Goal: Information Seeking & Learning: Learn about a topic

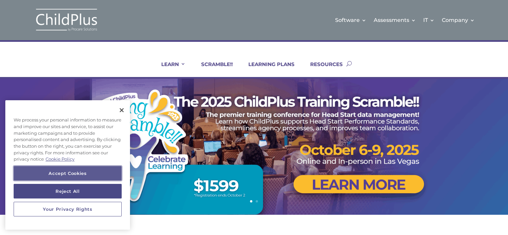
click at [58, 175] on button "Accept Cookies" at bounding box center [68, 173] width 108 height 15
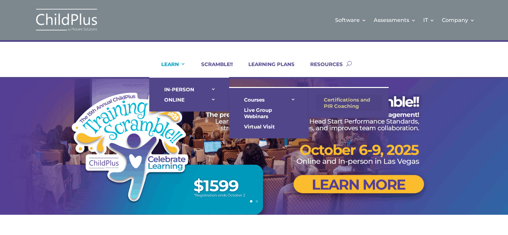
click at [316, 101] on link "Certifications and PIR Coaching" at bounding box center [348, 103] width 66 height 17
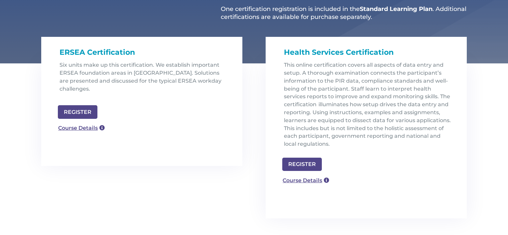
scroll to position [180, 0]
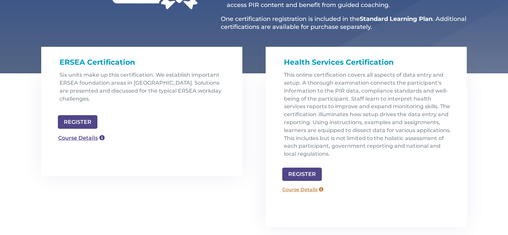
click at [296, 189] on link "Course Details" at bounding box center [303, 189] width 48 height 11
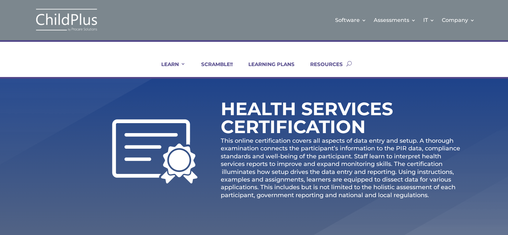
click at [55, 19] on img at bounding box center [66, 20] width 66 height 24
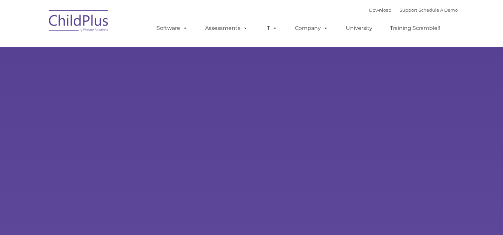
type input ""
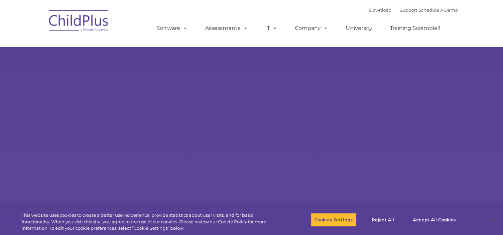
select select "MEDIUM"
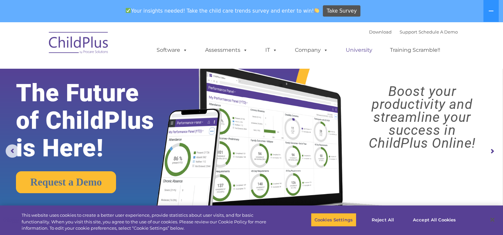
click at [358, 46] on link "University" at bounding box center [359, 50] width 40 height 13
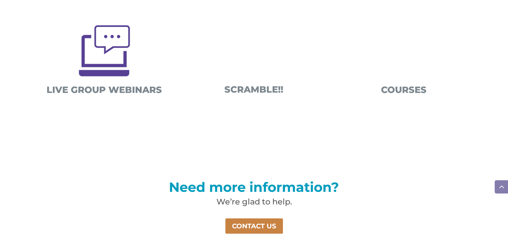
scroll to position [375, 0]
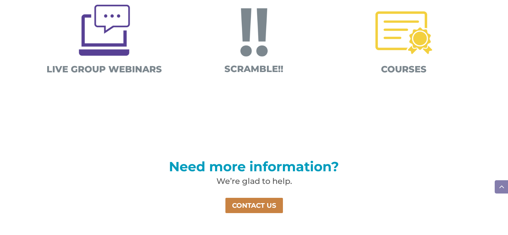
click at [403, 41] on img at bounding box center [403, 32] width 69 height 69
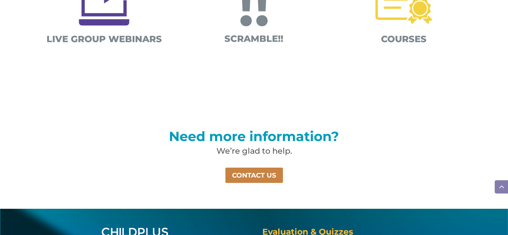
scroll to position [493, 0]
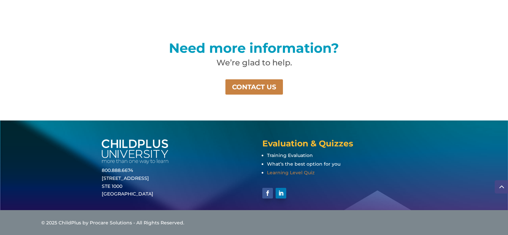
click at [290, 170] on span "Learning Level Quiz" at bounding box center [291, 173] width 48 height 6
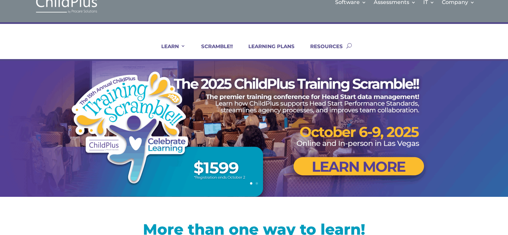
scroll to position [18, 0]
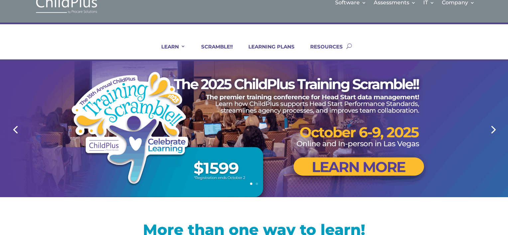
click at [487, 128] on link "Next" at bounding box center [492, 129] width 16 height 16
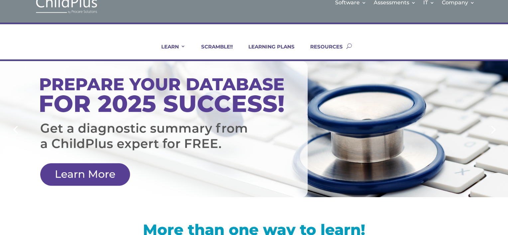
click at [100, 174] on div at bounding box center [253, 129] width 425 height 136
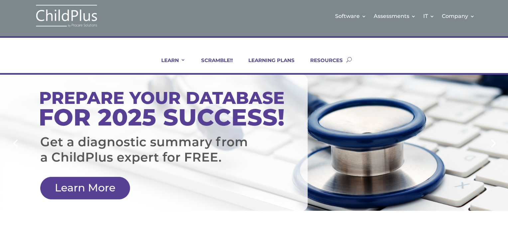
scroll to position [0, 0]
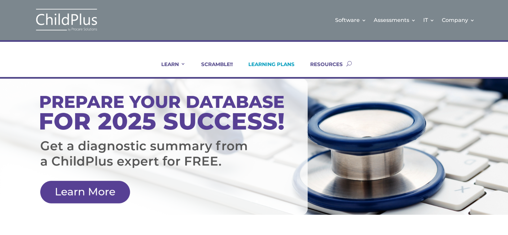
click at [287, 61] on link "LEARNING PLANS" at bounding box center [267, 69] width 54 height 16
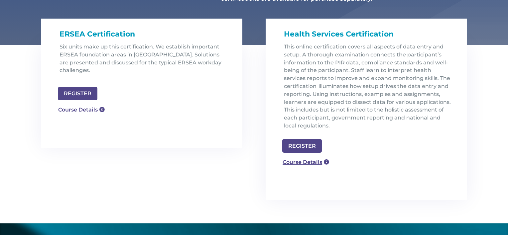
scroll to position [312, 0]
